Goal: Task Accomplishment & Management: Manage account settings

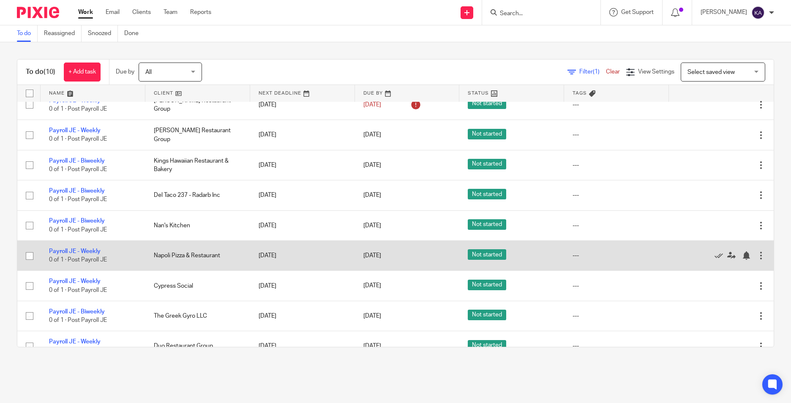
scroll to position [57, 0]
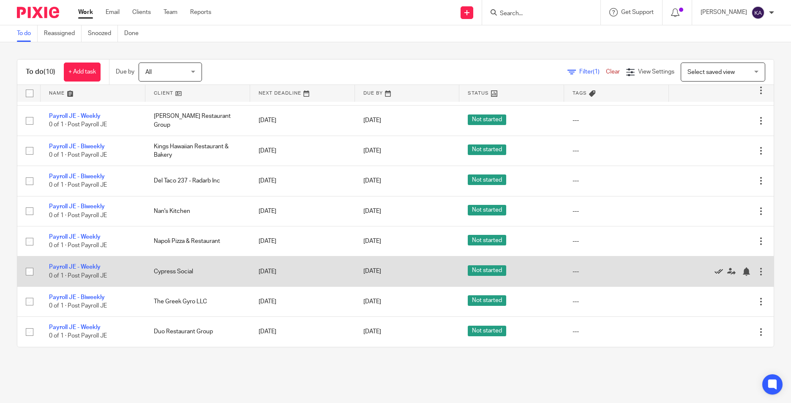
click at [715, 271] on icon at bounding box center [719, 272] width 8 height 8
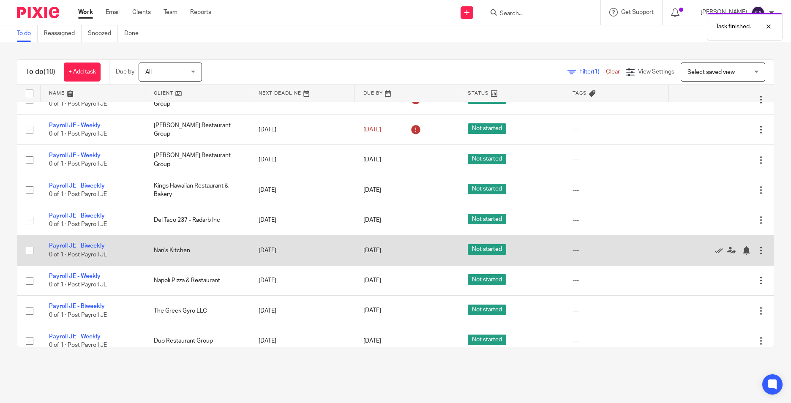
scroll to position [26, 0]
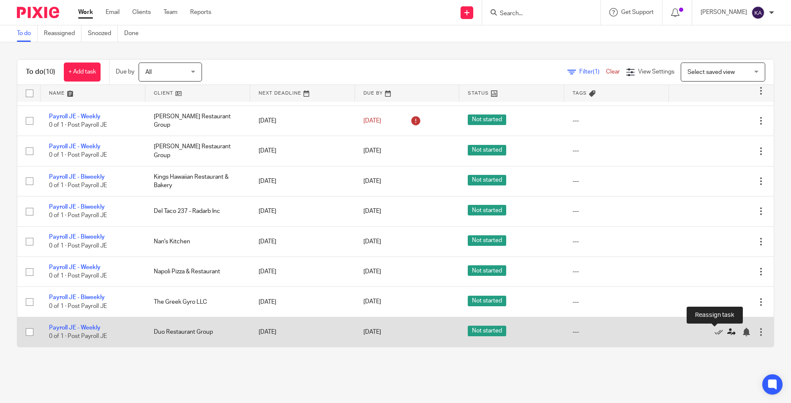
click at [727, 330] on icon at bounding box center [731, 332] width 8 height 8
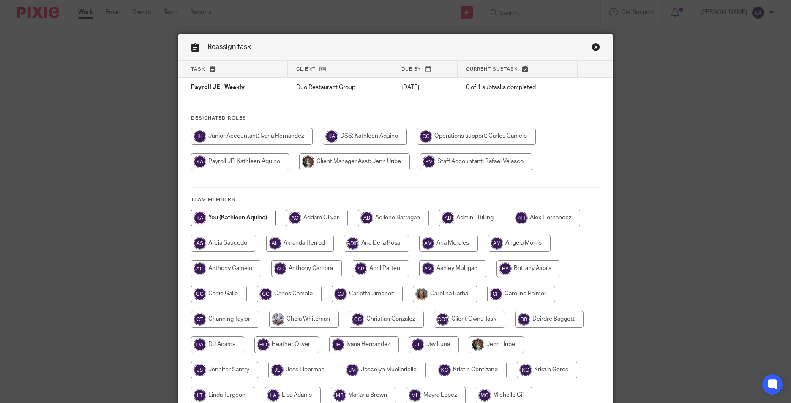
click at [596, 49] on link "Close this dialog window" at bounding box center [596, 48] width 8 height 11
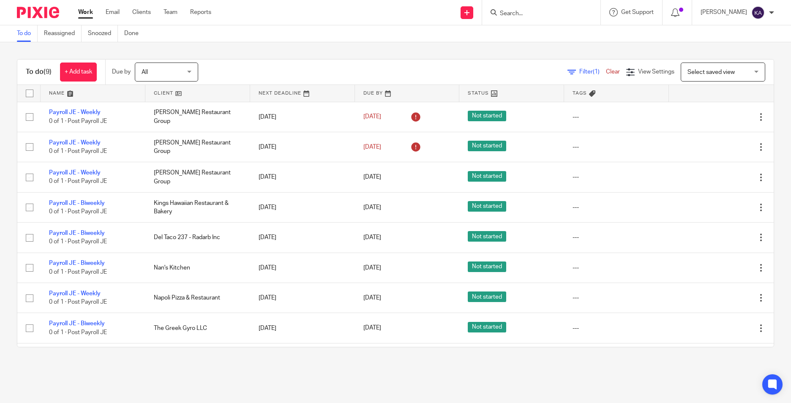
click at [235, 358] on div "To do (9) + Add task Due by All All Today Tomorrow This week Next week This mon…" at bounding box center [395, 203] width 791 height 322
click at [529, 357] on div "To do (9) + Add task Due by All All Today Tomorrow This week Next week This mon…" at bounding box center [395, 203] width 791 height 322
click at [218, 357] on div "To do (9) + Add task Due by All All Today Tomorrow This week Next week This mon…" at bounding box center [395, 203] width 791 height 322
click at [218, 358] on div "To do (9) + Add task Due by All All Today Tomorrow This week Next week This mon…" at bounding box center [395, 203] width 791 height 322
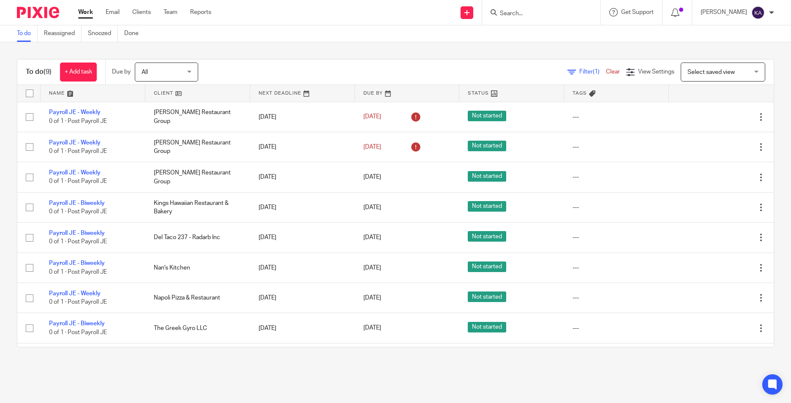
click at [221, 359] on div "To do (9) + Add task Due by All All Today Tomorrow This week Next week This mon…" at bounding box center [395, 203] width 791 height 322
click at [217, 360] on div "To do (9) + Add task Due by All All Today Tomorrow This week Next week This mon…" at bounding box center [395, 203] width 791 height 322
click at [204, 350] on div "To do (9) + Add task Due by All All Today Tomorrow This week Next week This mon…" at bounding box center [395, 203] width 791 height 322
click at [258, 361] on div "To do (9) + Add task Due by All All Today Tomorrow This week Next week This mon…" at bounding box center [395, 203] width 791 height 322
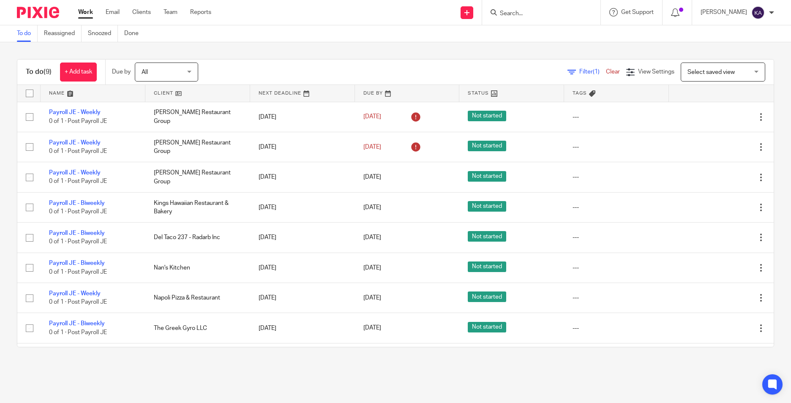
click at [258, 361] on div "To do (9) + Add task Due by All All Today Tomorrow This week Next week This mon…" at bounding box center [395, 203] width 791 height 322
click at [230, 373] on main "To do Reassigned Snoozed Done To do (9) + Add task Due by All All Today Tomorro…" at bounding box center [395, 201] width 791 height 403
click at [228, 373] on main "To do Reassigned Snoozed Done To do (9) + Add task Due by All All Today Tomorro…" at bounding box center [395, 201] width 791 height 403
click at [225, 375] on main "To do Reassigned Snoozed Done To do (9) + Add task Due by All All Today Tomorro…" at bounding box center [395, 201] width 791 height 403
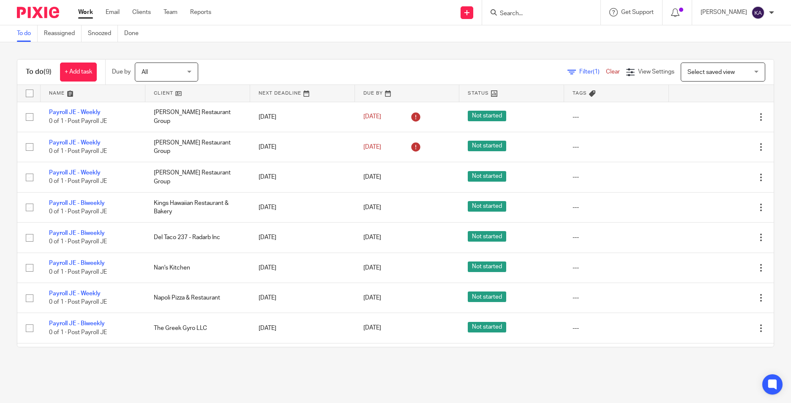
click at [122, 364] on div "To do (9) + Add task Due by All All Today Tomorrow This week Next week This mon…" at bounding box center [395, 203] width 791 height 322
click at [121, 363] on div "To do (9) + Add task Due by All All Today Tomorrow This week Next week This mon…" at bounding box center [395, 203] width 791 height 322
click at [205, 383] on main "To do Reassigned Snoozed Done To do (9) + Add task Due by All All Today Tomorro…" at bounding box center [395, 201] width 791 height 403
click at [213, 366] on main "To do Reassigned Snoozed Done To do (9) + Add task Due by All All Today Tomorro…" at bounding box center [395, 201] width 791 height 403
click at [120, 378] on main "To do Reassigned Snoozed Done To do (9) + Add task Due by All All Today Tomorro…" at bounding box center [395, 201] width 791 height 403
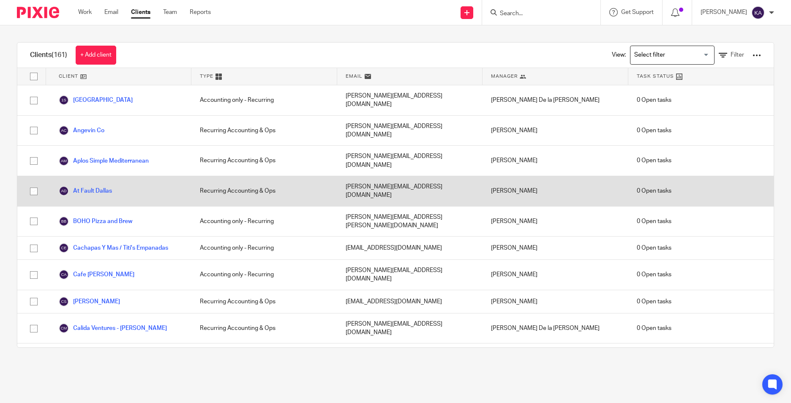
click at [92, 176] on div "At Fault Dallas" at bounding box center [118, 191] width 145 height 30
click at [92, 186] on link "At Fault Dallas" at bounding box center [85, 191] width 53 height 10
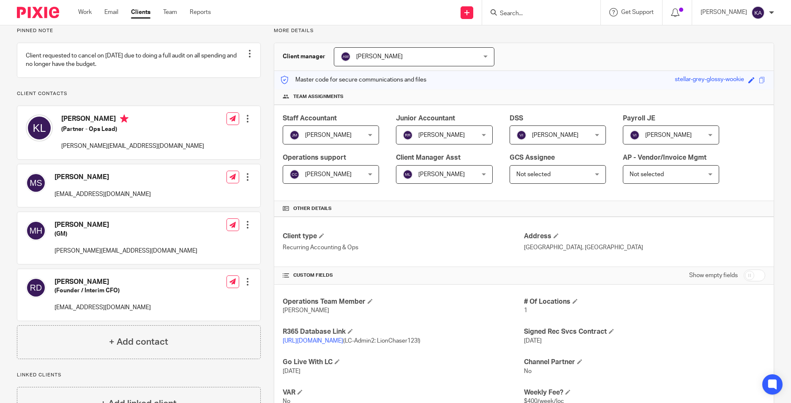
scroll to position [42, 0]
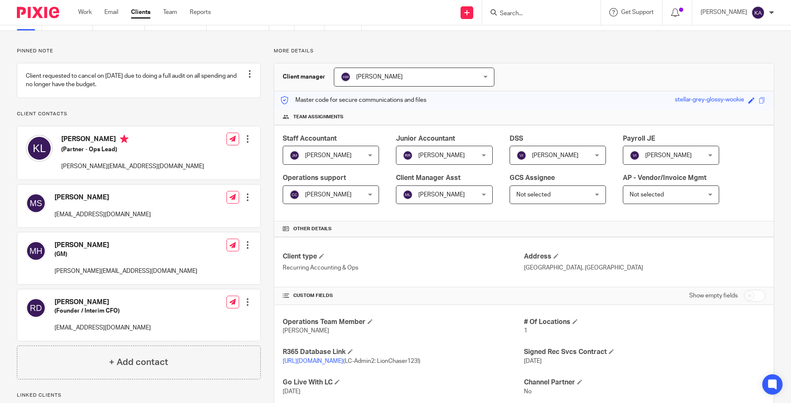
click at [431, 243] on div "Client type Recurring Accounting & Ops Address [GEOGRAPHIC_DATA], [GEOGRAPHIC_D…" at bounding box center [524, 262] width 500 height 50
click at [709, 154] on div "[PERSON_NAME] [PERSON_NAME] Inahog" at bounding box center [671, 155] width 96 height 19
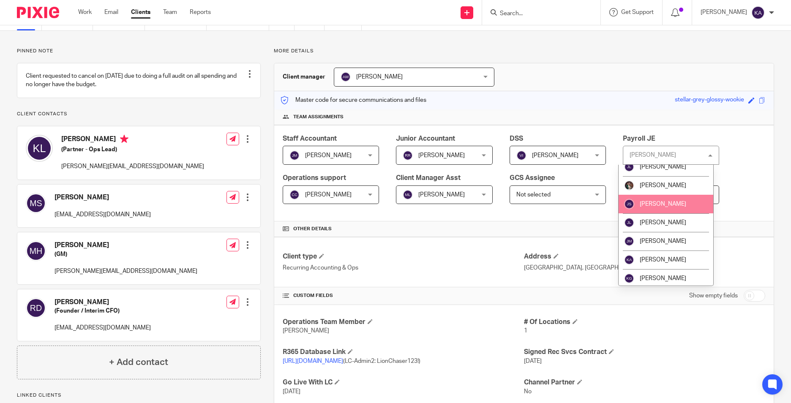
scroll to position [592, 0]
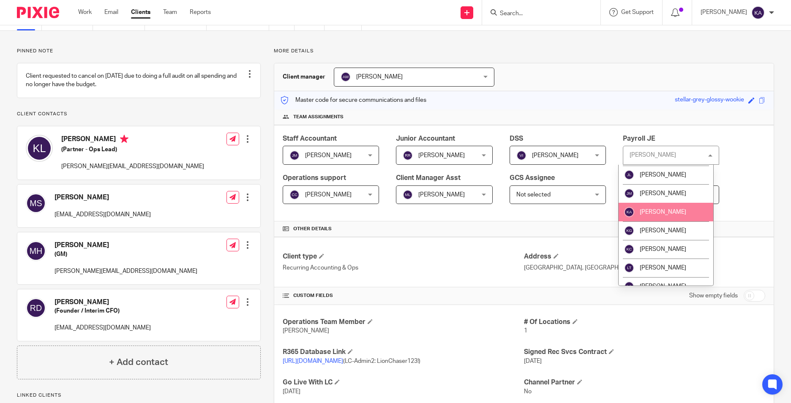
click at [676, 203] on li "[PERSON_NAME]" at bounding box center [666, 212] width 95 height 19
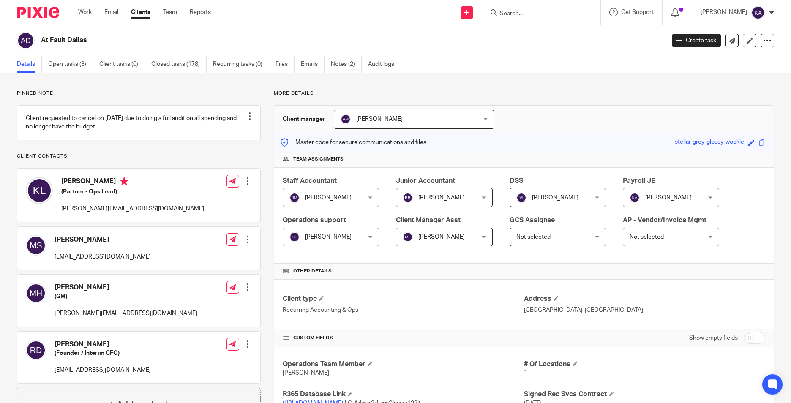
click at [549, 96] on p "More details" at bounding box center [524, 93] width 500 height 7
